Goal: Check status: Check status

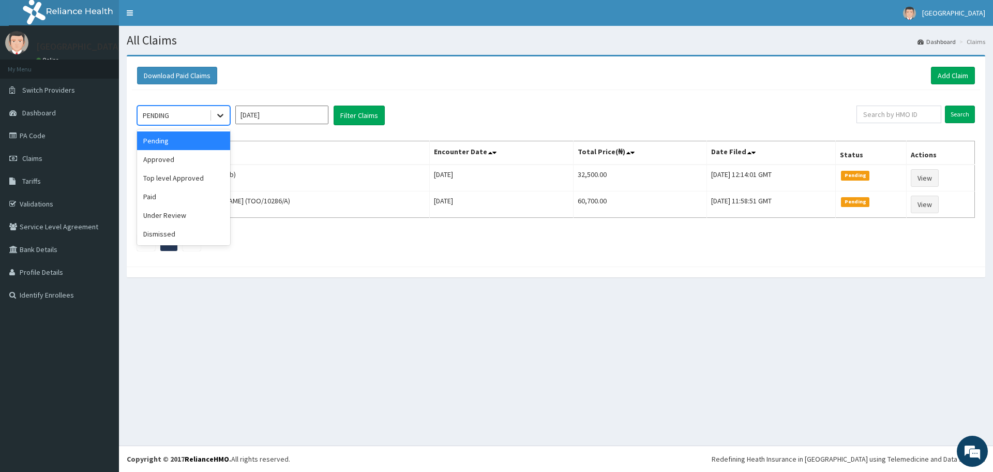
click at [221, 115] on icon at bounding box center [220, 115] width 10 height 10
click at [169, 163] on div "Approved" at bounding box center [183, 159] width 93 height 19
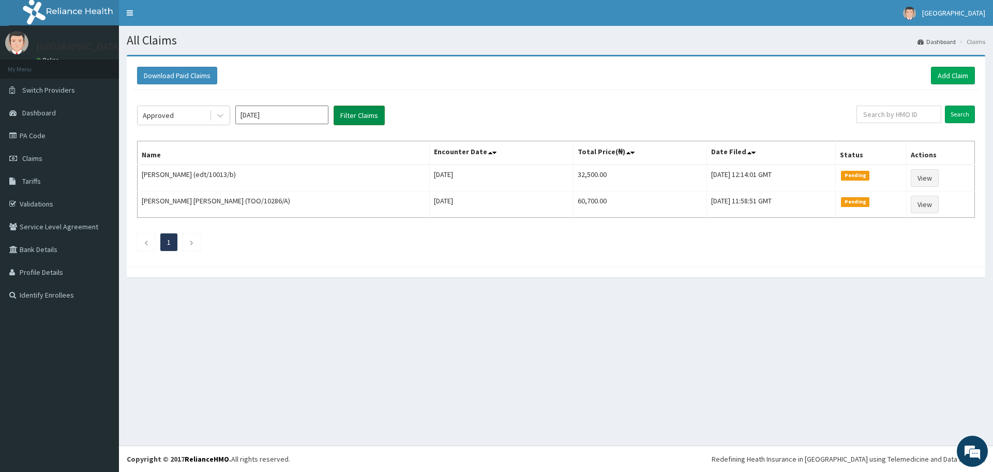
click at [346, 116] on button "Filter Claims" at bounding box center [359, 115] width 51 height 20
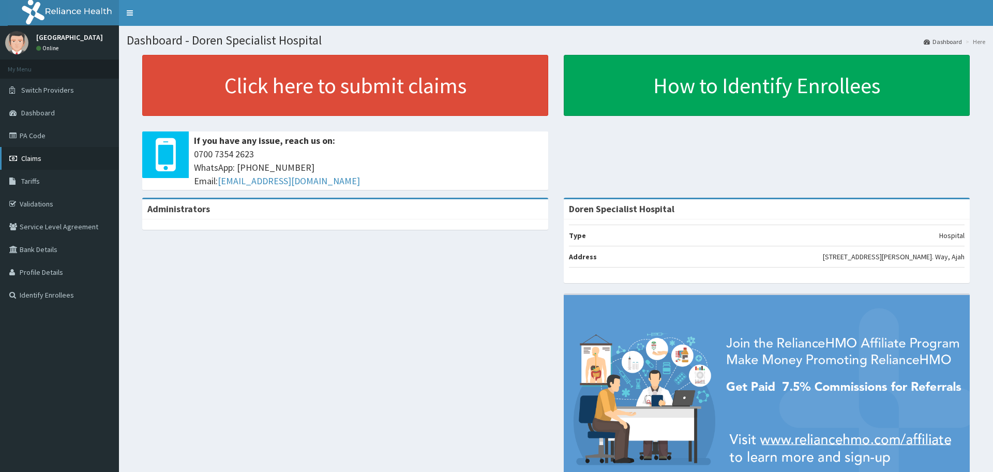
click at [49, 162] on link "Claims" at bounding box center [59, 158] width 119 height 23
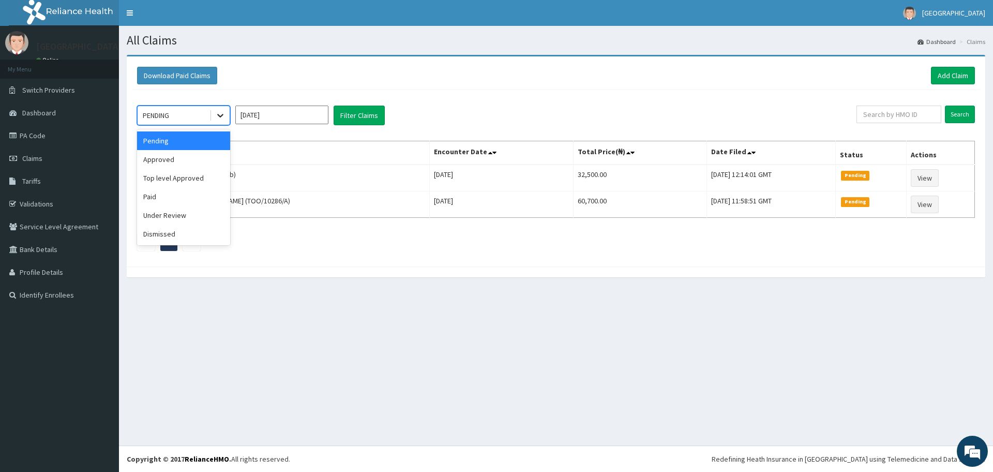
click at [215, 113] on div at bounding box center [220, 115] width 19 height 19
click at [184, 163] on div "Approved" at bounding box center [183, 159] width 93 height 19
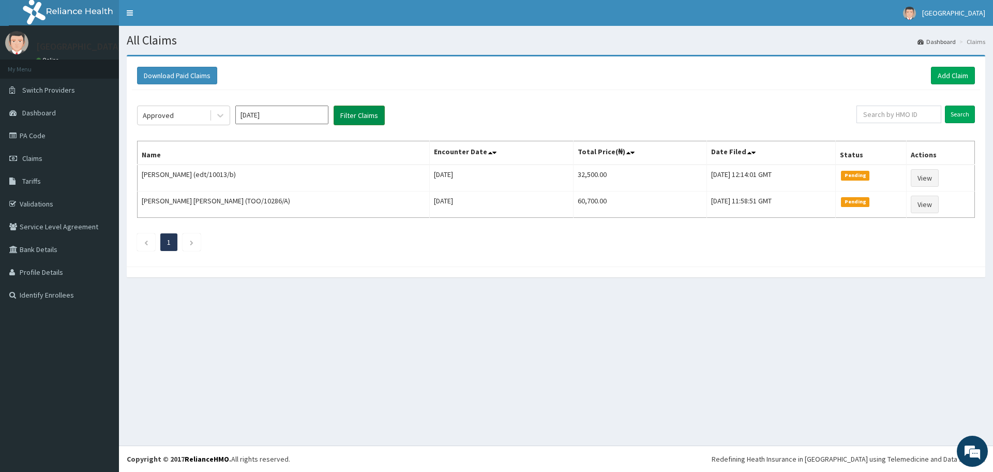
click at [356, 113] on button "Filter Claims" at bounding box center [359, 115] width 51 height 20
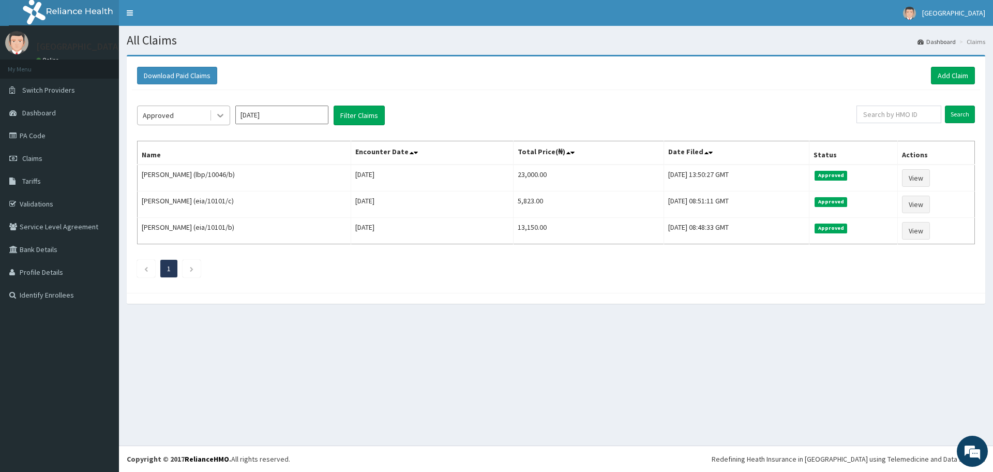
click at [220, 113] on icon at bounding box center [220, 115] width 10 height 10
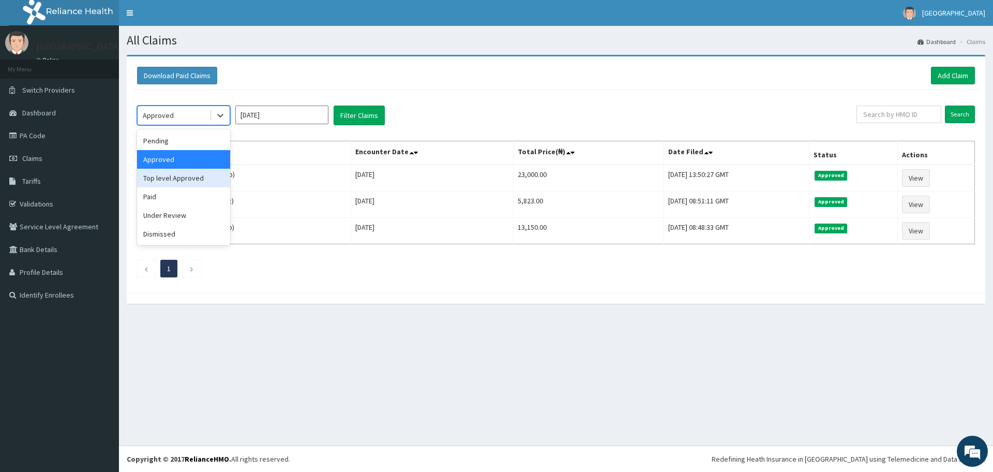
click at [163, 177] on div "Top level Approved" at bounding box center [183, 178] width 93 height 19
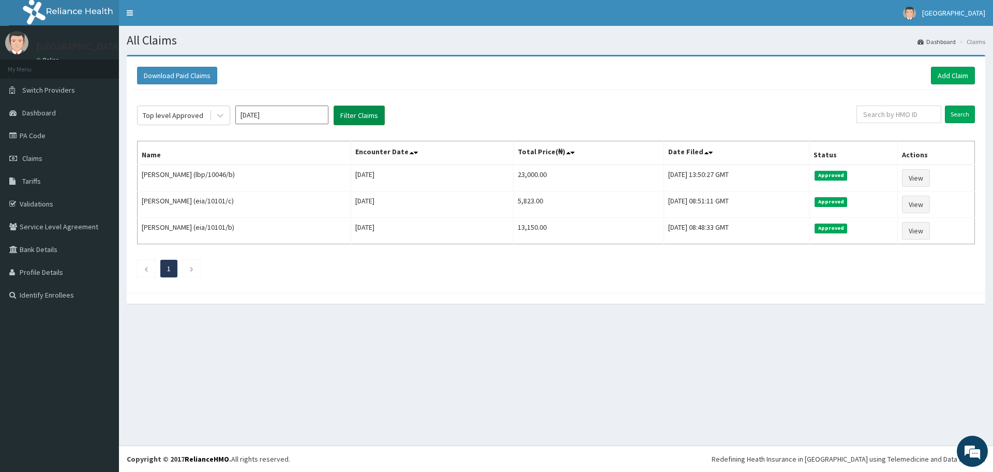
click at [356, 113] on button "Filter Claims" at bounding box center [359, 115] width 51 height 20
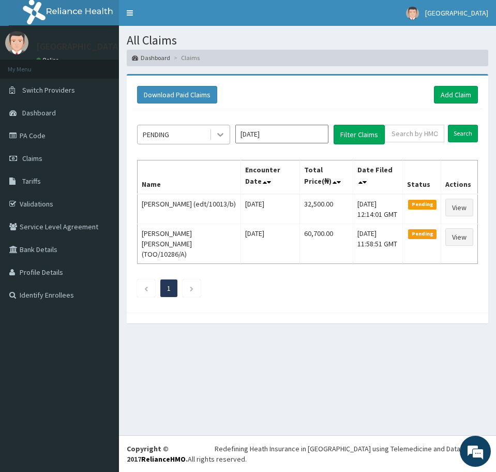
click at [218, 130] on icon at bounding box center [220, 134] width 10 height 10
click at [215, 130] on icon at bounding box center [220, 134] width 10 height 10
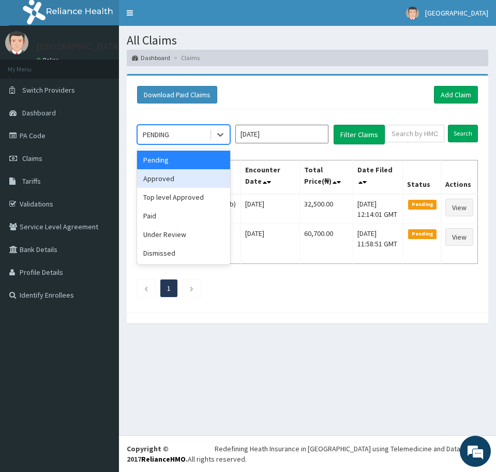
click at [191, 181] on div "Approved" at bounding box center [183, 178] width 93 height 19
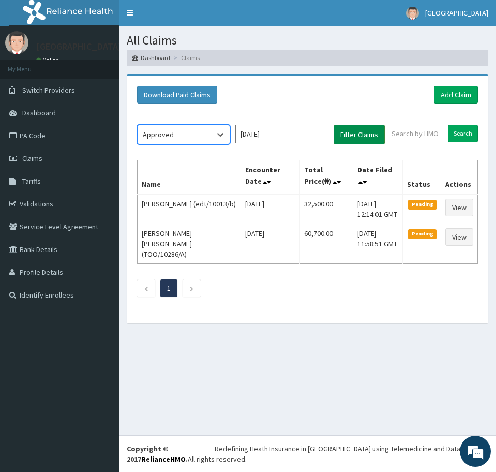
click at [349, 139] on button "Filter Claims" at bounding box center [359, 135] width 51 height 20
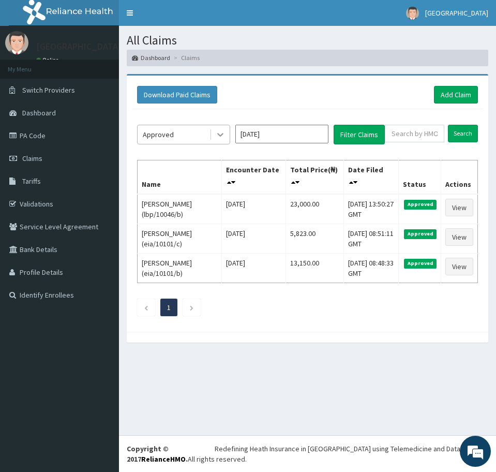
click at [219, 133] on icon at bounding box center [220, 134] width 10 height 10
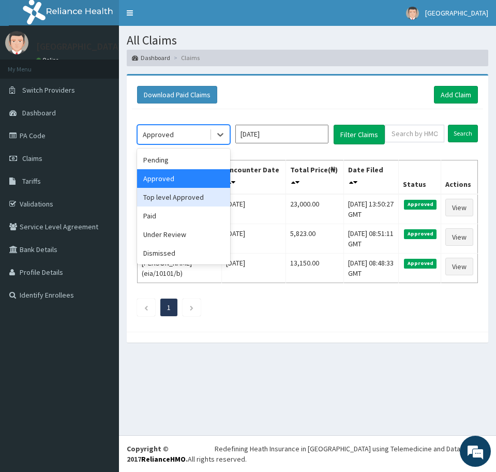
click at [162, 201] on div "Top level Approved" at bounding box center [183, 197] width 93 height 19
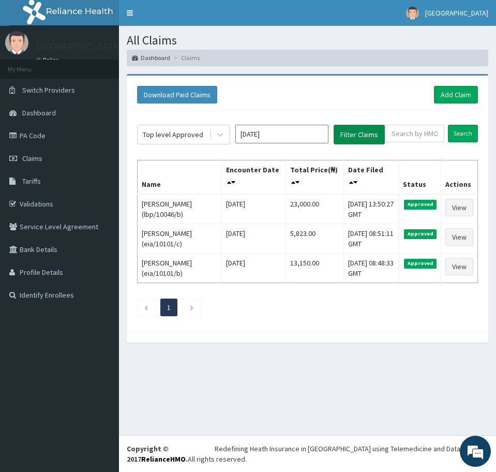
click at [348, 138] on button "Filter Claims" at bounding box center [359, 135] width 51 height 20
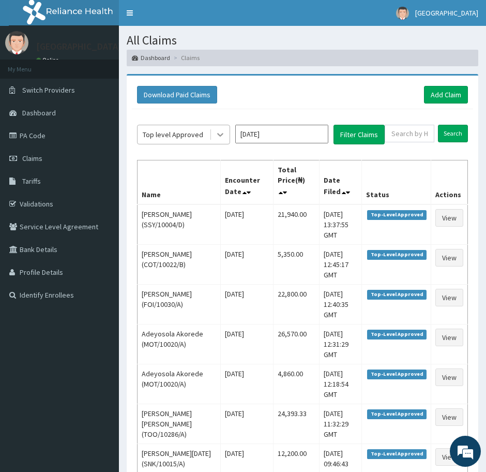
click at [218, 136] on icon at bounding box center [220, 134] width 10 height 10
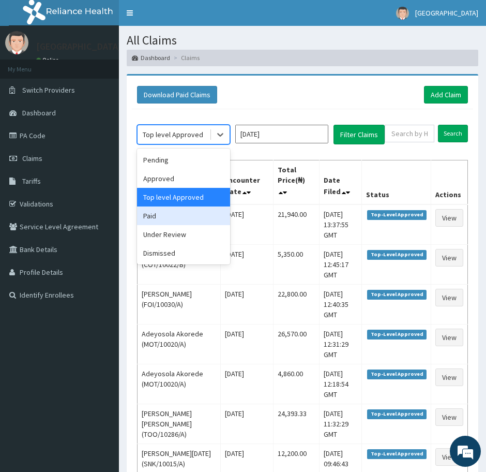
click at [180, 215] on div "Paid" at bounding box center [183, 215] width 93 height 19
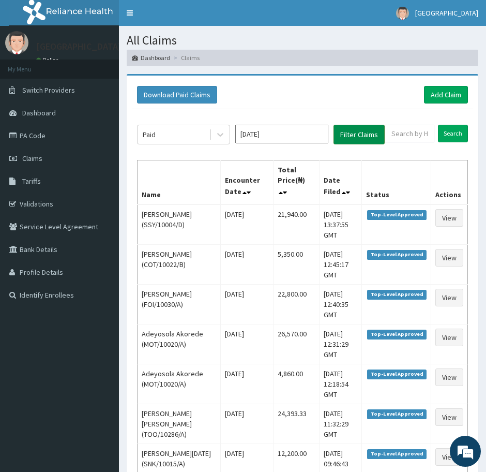
click at [350, 133] on button "Filter Claims" at bounding box center [359, 135] width 51 height 20
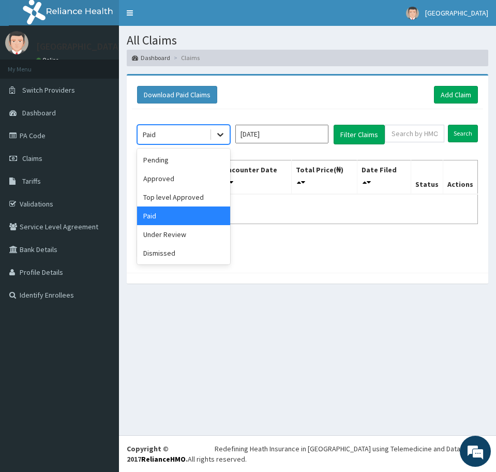
click at [221, 133] on icon at bounding box center [220, 134] width 10 height 10
click at [175, 234] on div "Under Review" at bounding box center [183, 234] width 93 height 19
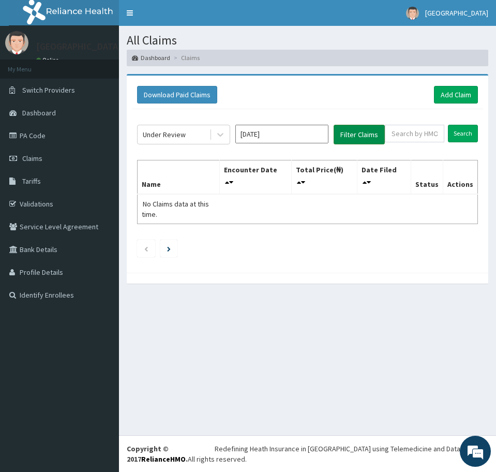
click at [347, 135] on button "Filter Claims" at bounding box center [359, 135] width 51 height 20
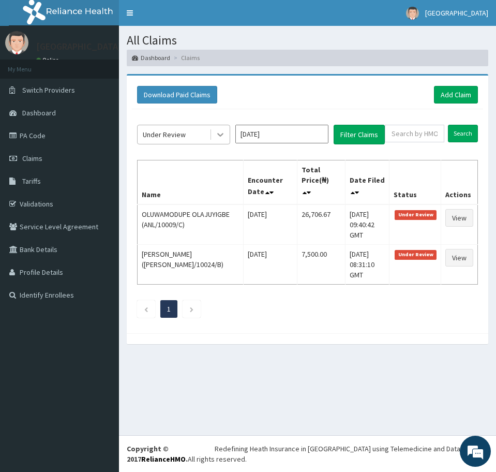
click at [220, 131] on icon at bounding box center [220, 134] width 10 height 10
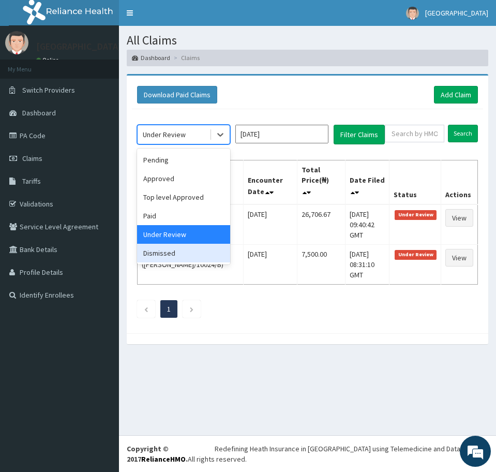
click at [178, 252] on div "Dismissed" at bounding box center [183, 253] width 93 height 19
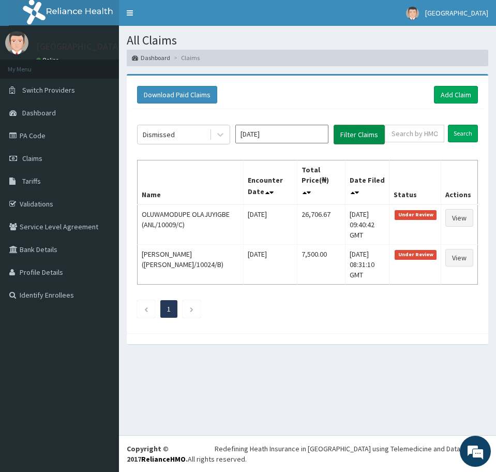
click at [351, 137] on button "Filter Claims" at bounding box center [359, 135] width 51 height 20
